Goal: Obtain resource: Obtain resource

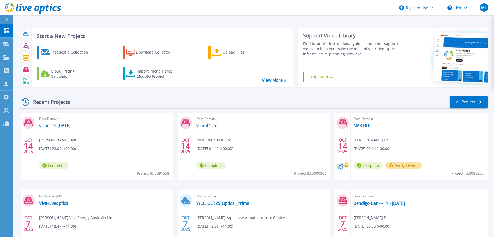
click at [150, 72] on div "Import Phone Home CloudIQ Project" at bounding box center [157, 74] width 41 height 10
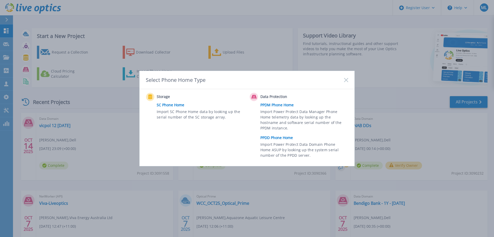
click at [280, 143] on span "Import Power Protect Data Domain Phone Home ASUP by looking up the system seria…" at bounding box center [303, 151] width 87 height 18
click at [271, 136] on link "PPDD Phone Home" at bounding box center [305, 138] width 90 height 8
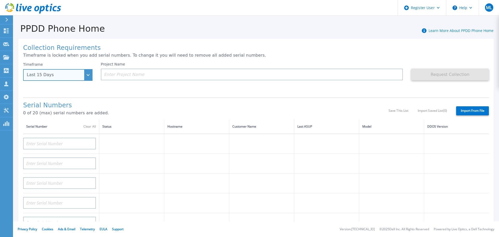
click at [82, 77] on div "Last 15 Days" at bounding box center [57, 75] width 69 height 12
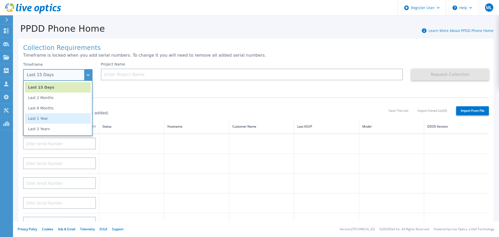
click at [71, 119] on li "Last 1 Year" at bounding box center [58, 118] width 66 height 10
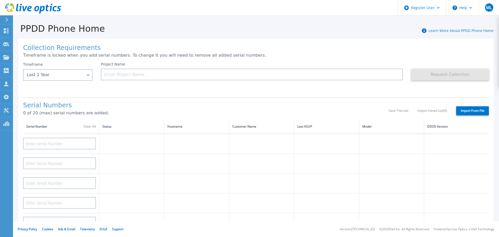
click at [467, 106] on label "Import From File" at bounding box center [472, 110] width 33 height 9
click at [0, 0] on input "Import From File" at bounding box center [0, 0] width 0 height 0
click at [121, 75] on input at bounding box center [252, 75] width 302 height 12
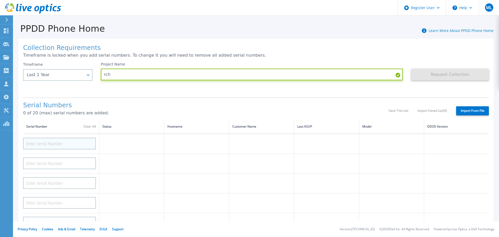
type input "rch"
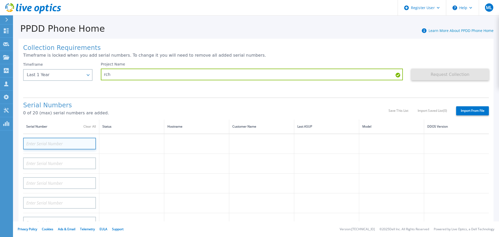
click at [88, 142] on input at bounding box center [59, 144] width 73 height 12
paste input "CKM00193801709"
type input "CKM00193801709"
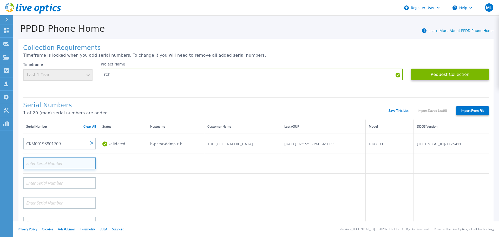
click at [59, 164] on input at bounding box center [59, 163] width 73 height 12
paste input "CKM00194101046"
type input "CKM00194101046"
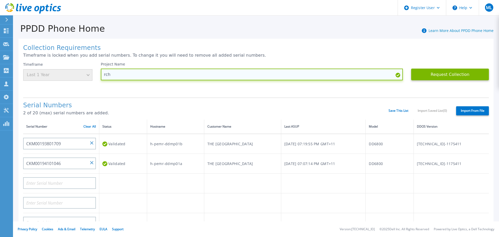
click at [233, 71] on input "rch" at bounding box center [252, 75] width 302 height 12
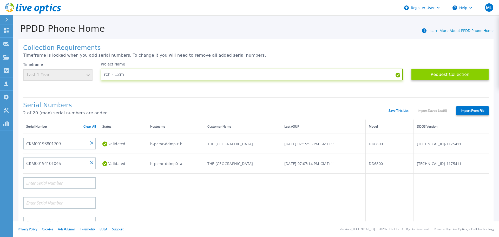
type input "rch - 12m"
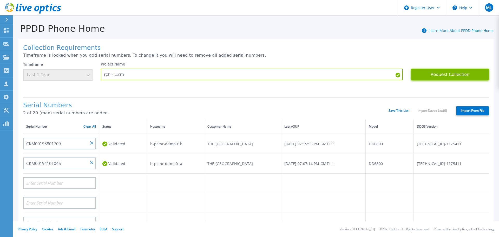
click at [452, 73] on button "Request Collection" at bounding box center [450, 75] width 78 height 12
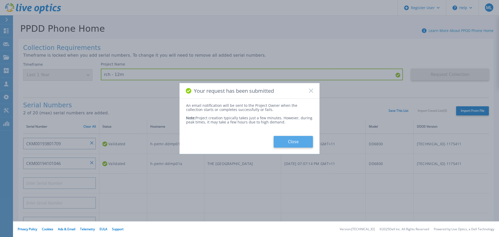
click at [304, 143] on button "Close" at bounding box center [293, 142] width 39 height 12
